Goal: Transaction & Acquisition: Obtain resource

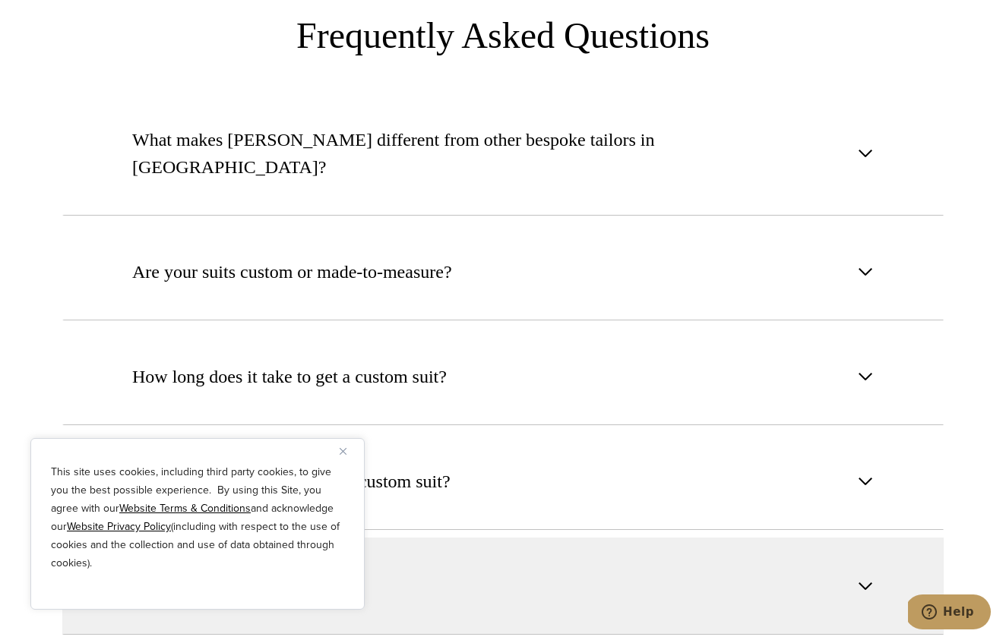
scroll to position [5733, 0]
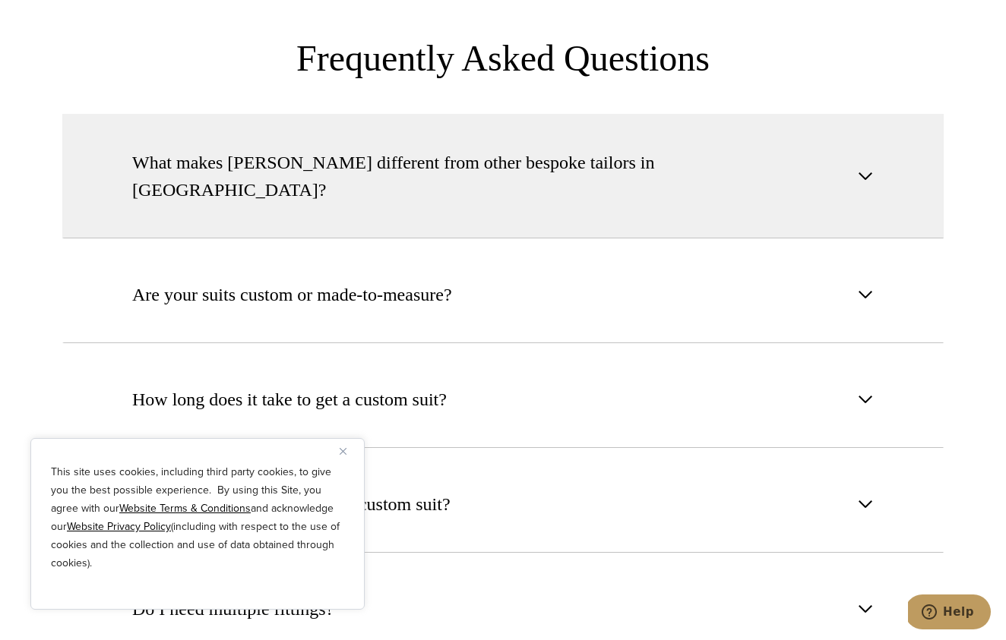
click at [872, 167] on span "button" at bounding box center [865, 176] width 18 height 18
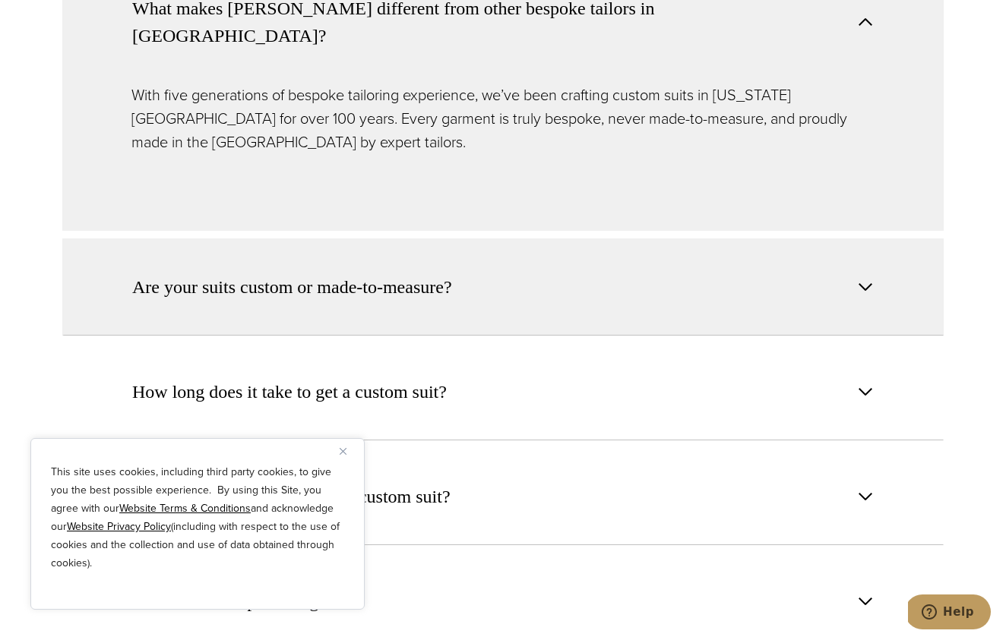
scroll to position [5897, 0]
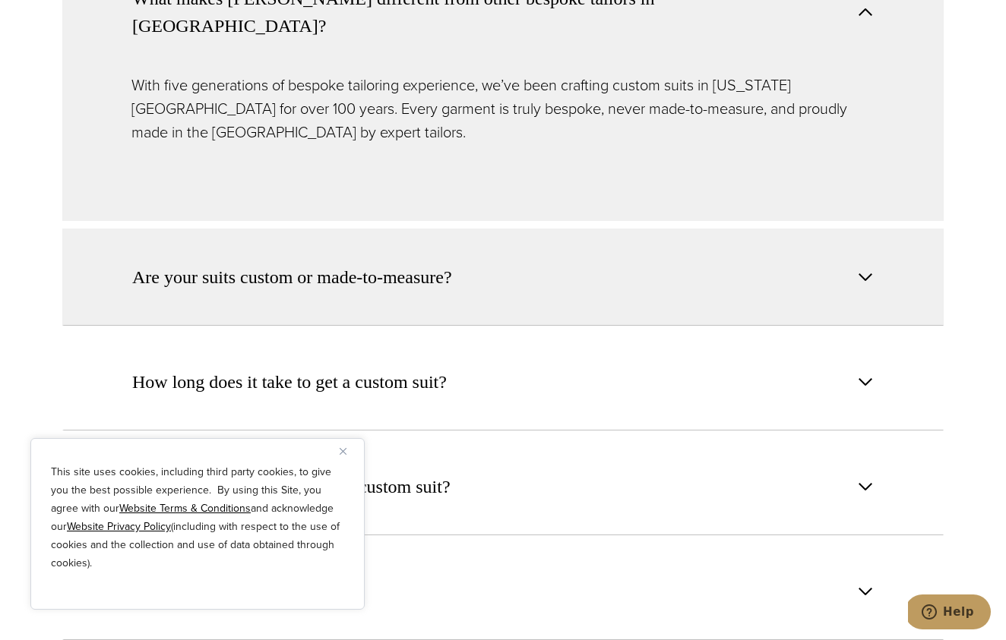
click at [867, 268] on span "button" at bounding box center [865, 277] width 18 height 18
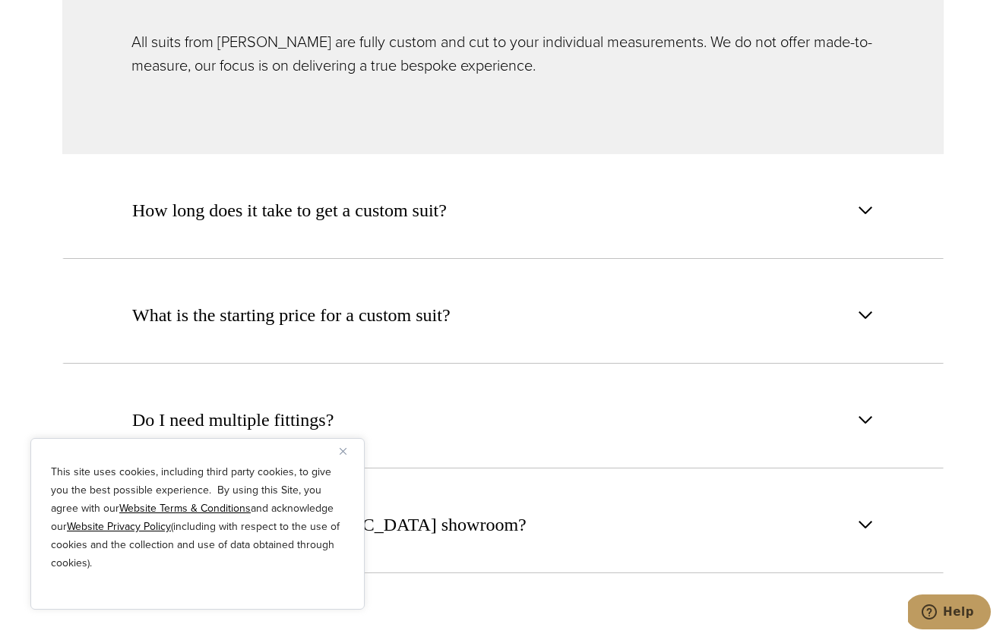
scroll to position [6055, 0]
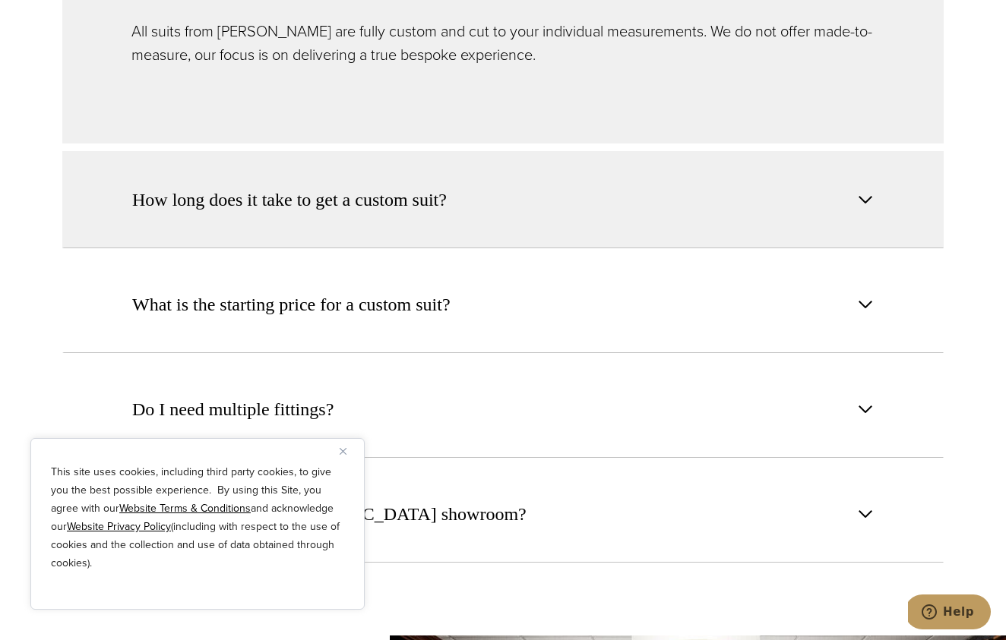
click at [866, 191] on span "button" at bounding box center [865, 200] width 18 height 18
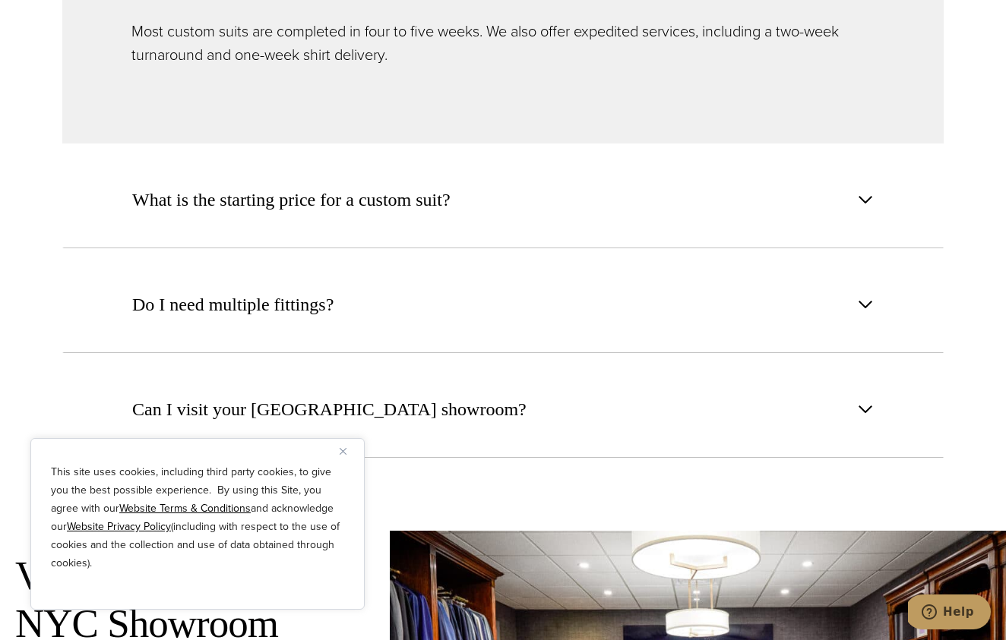
scroll to position [6169, 0]
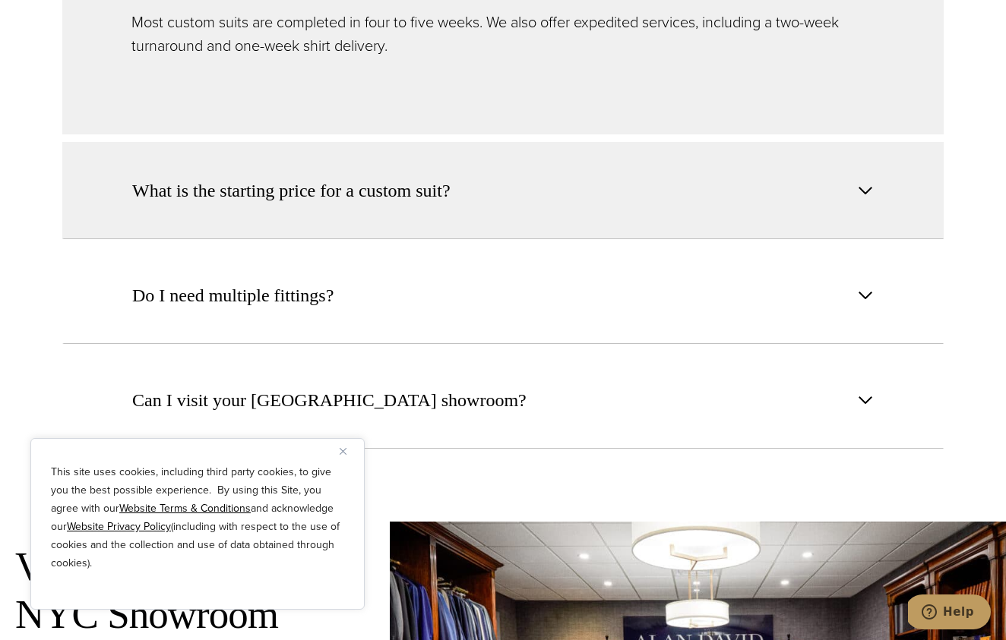
click at [860, 182] on span "button" at bounding box center [865, 191] width 18 height 18
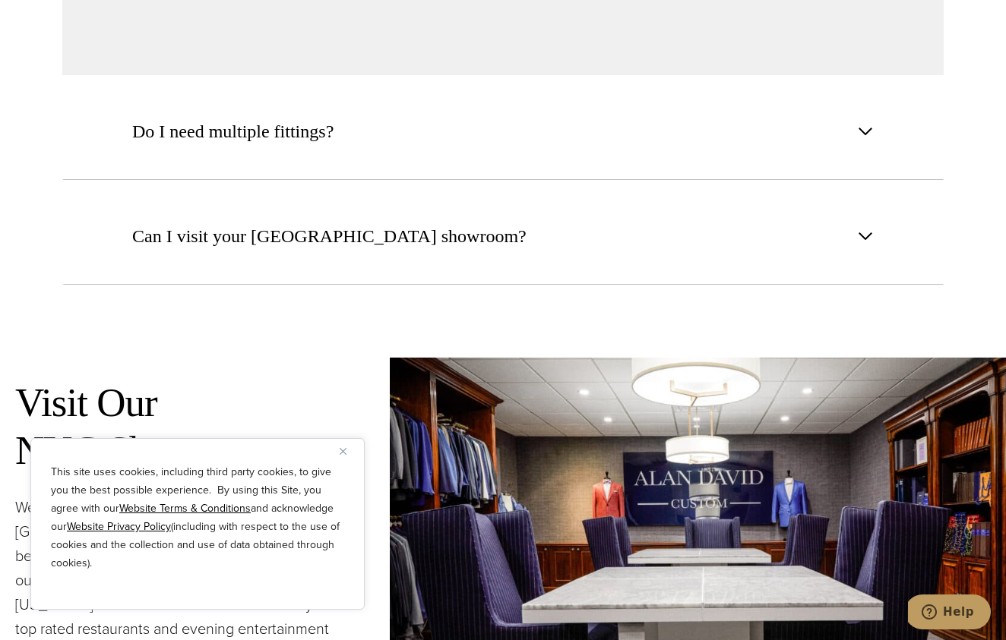
scroll to position [6335, 0]
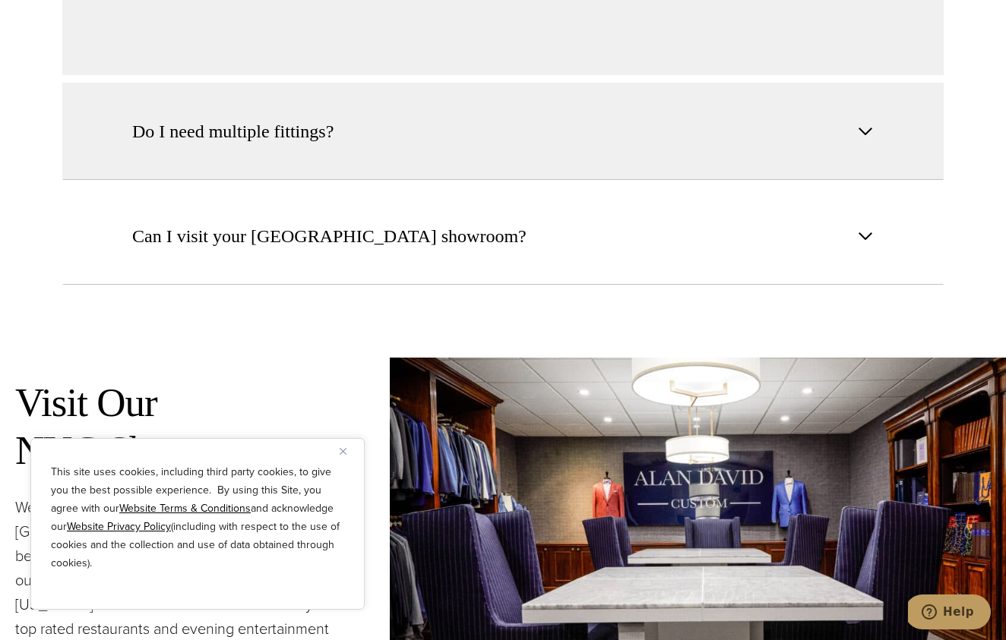
click at [864, 122] on span "button" at bounding box center [865, 131] width 18 height 18
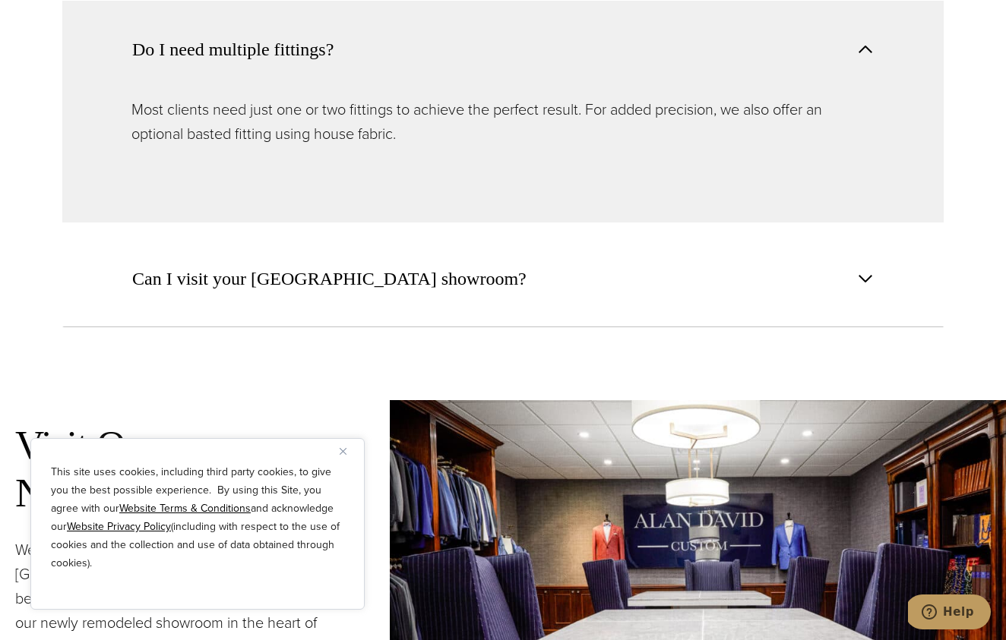
scroll to position [6298, 0]
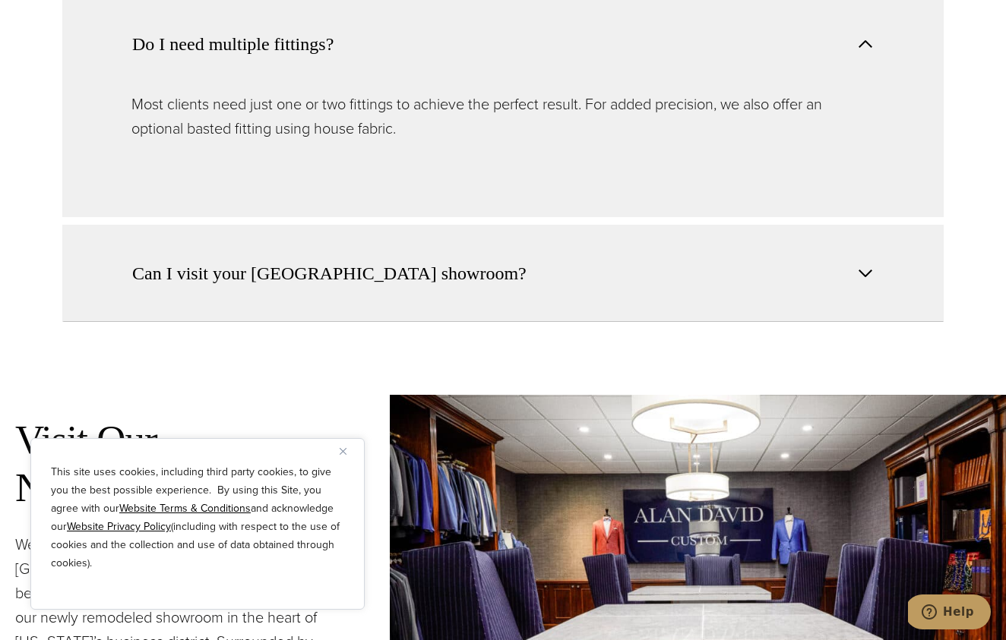
click at [868, 264] on span "button" at bounding box center [865, 273] width 18 height 18
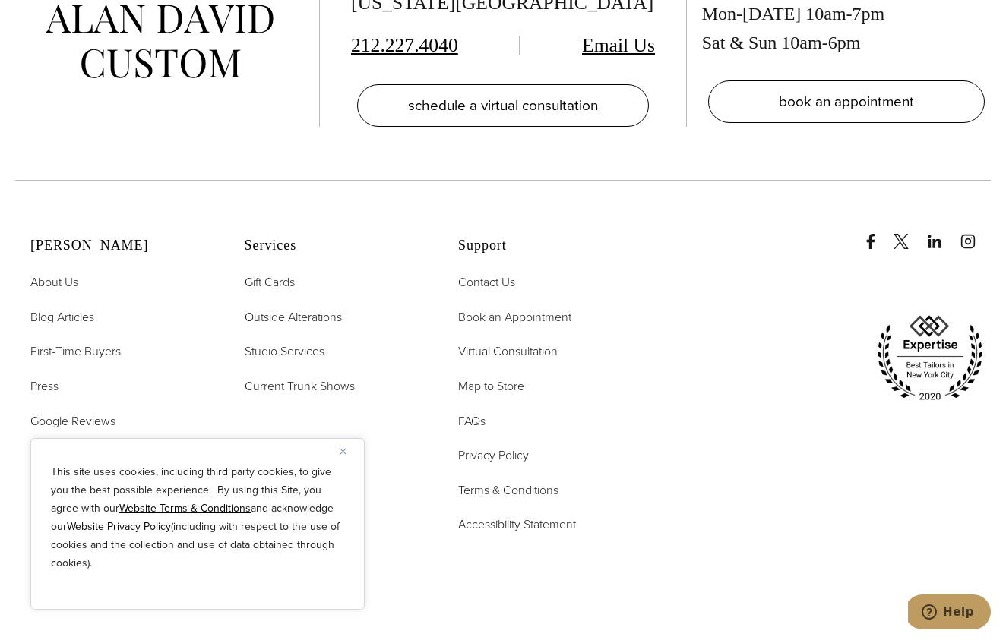
scroll to position [7671, 0]
click at [91, 342] on span "First-Time Buyers" at bounding box center [75, 350] width 90 height 17
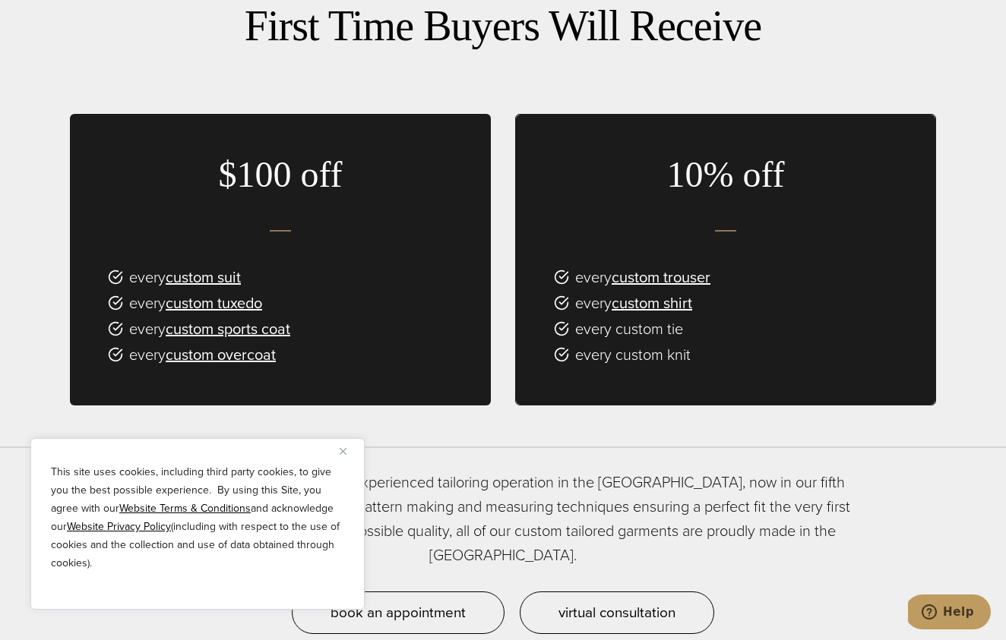
scroll to position [990, 0]
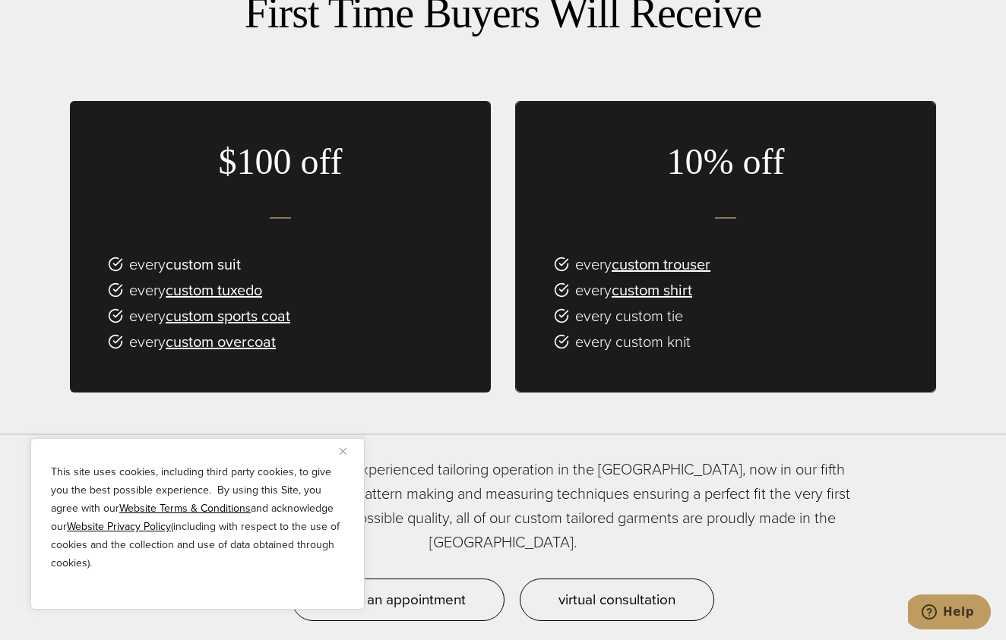
click at [196, 253] on link "custom suit" at bounding box center [203, 264] width 75 height 23
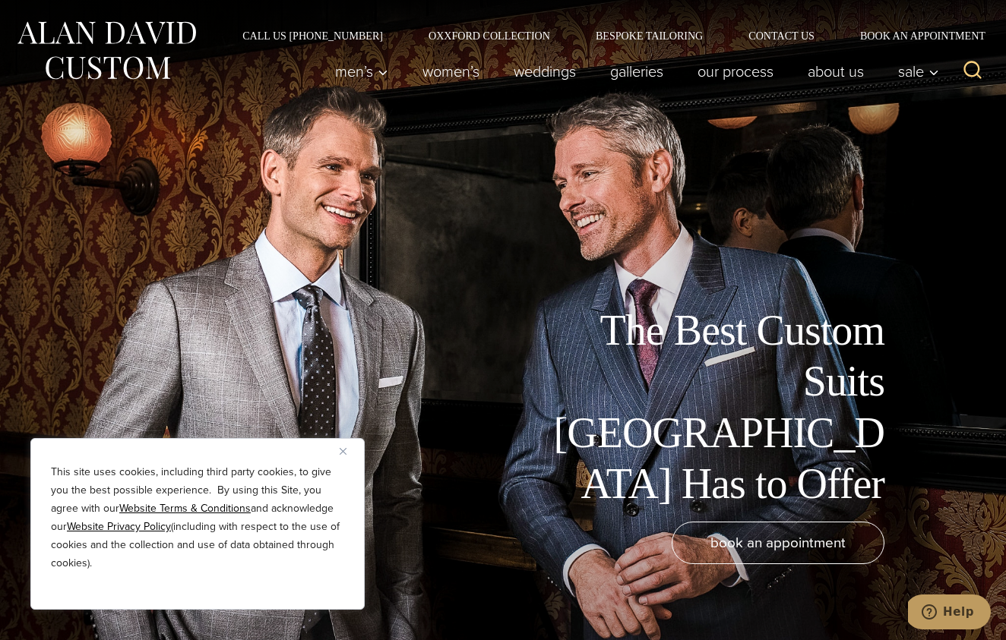
click at [341, 450] on img "Close" at bounding box center [342, 451] width 7 height 7
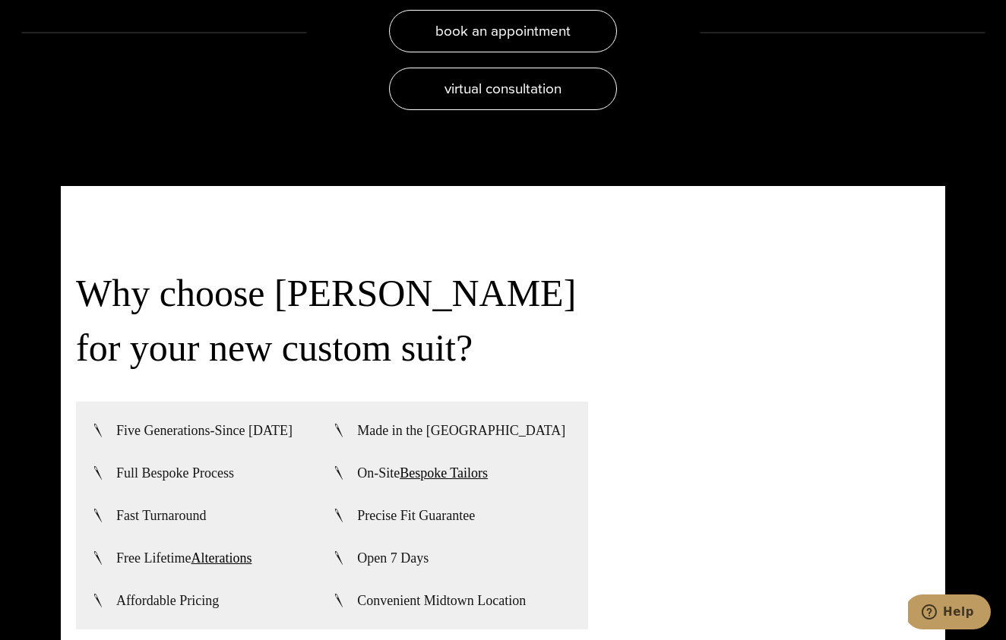
scroll to position [3276, 0]
